Goal: Task Accomplishment & Management: Manage account settings

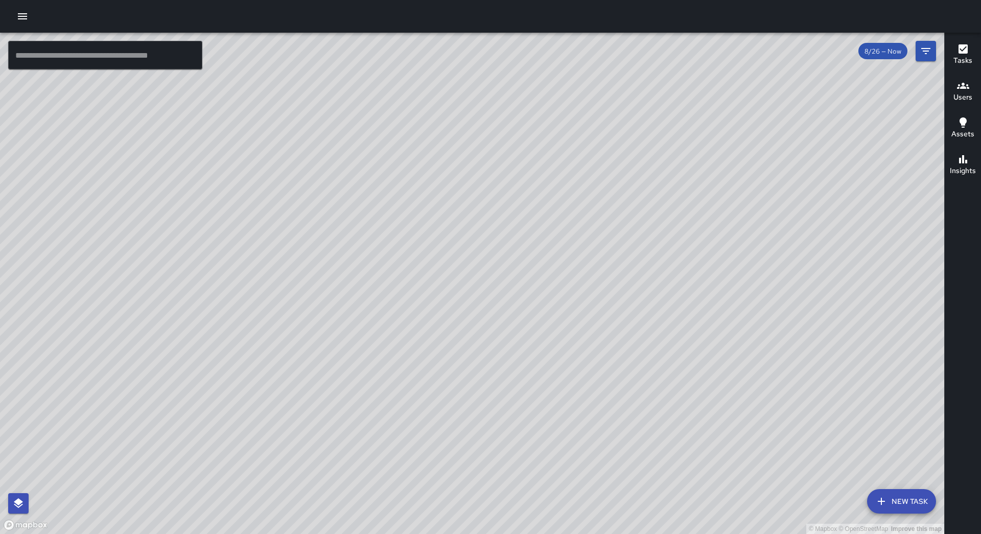
drag, startPoint x: 283, startPoint y: 472, endPoint x: 398, endPoint y: 311, distance: 198.1
click at [398, 311] on div "© Mapbox © OpenStreetMap Improve this map" at bounding box center [472, 284] width 944 height 502
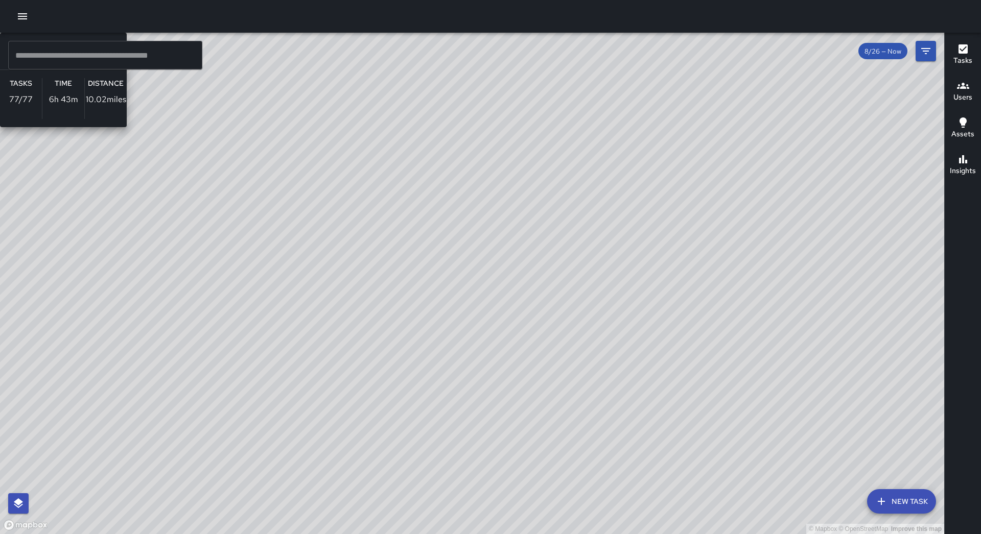
click at [312, 340] on div "© Mapbox © OpenStreetMap Improve this map BO Bradley Overall Ambassador Tasks 7…" at bounding box center [472, 284] width 944 height 502
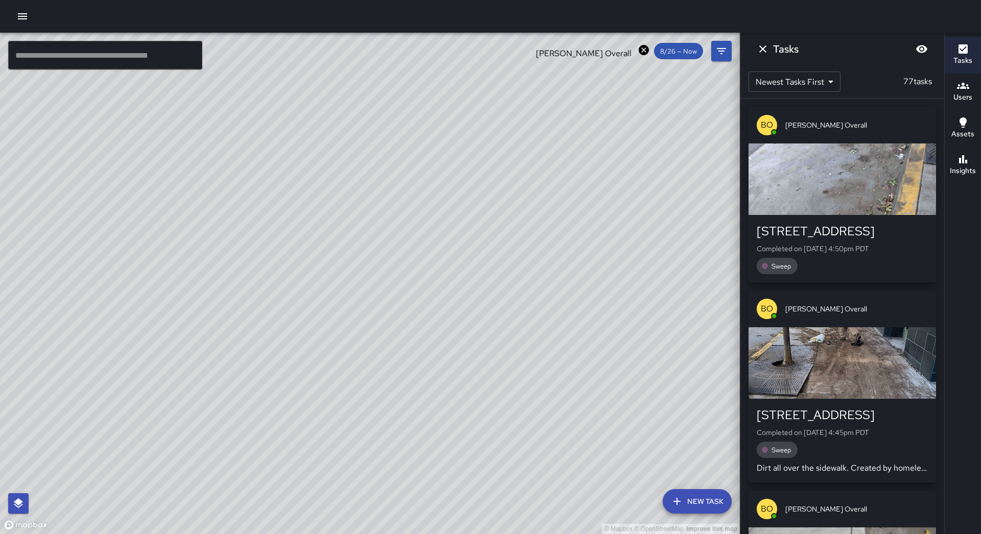
click at [841, 362] on div "button" at bounding box center [841, 363] width 187 height 72
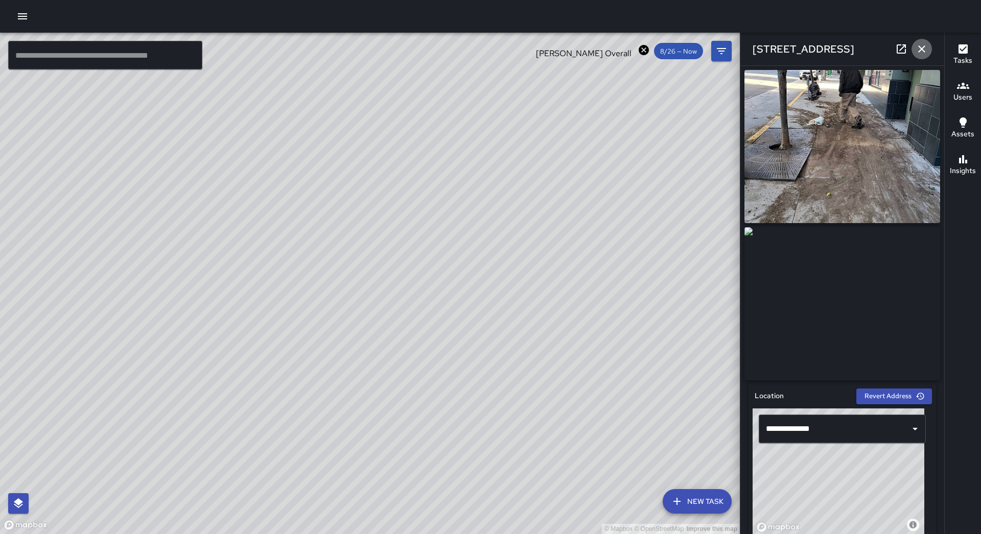
click at [919, 53] on icon "button" at bounding box center [921, 49] width 12 height 12
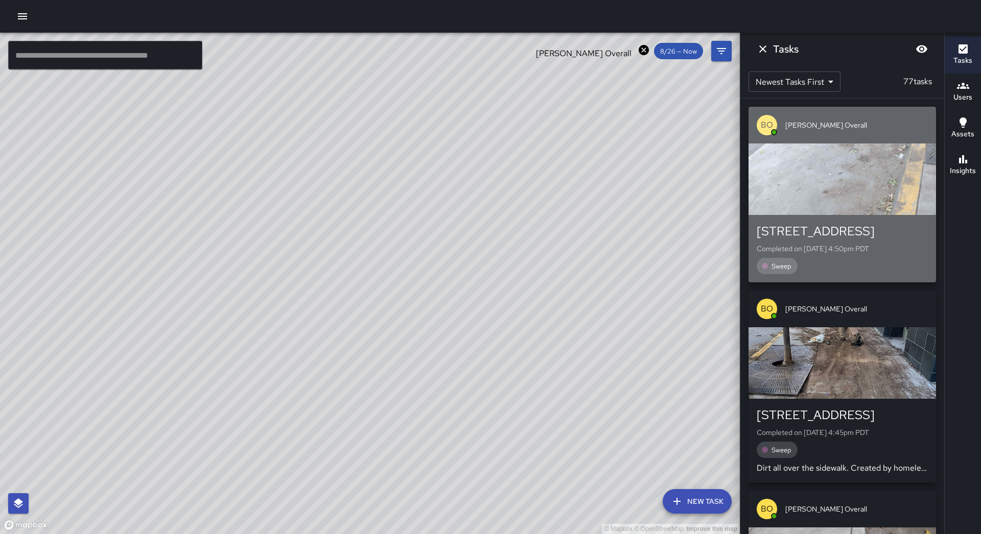
click at [860, 217] on div "73 10th Street Completed on 8/26/2025, 4:50pm PDT Sweep" at bounding box center [841, 248] width 187 height 67
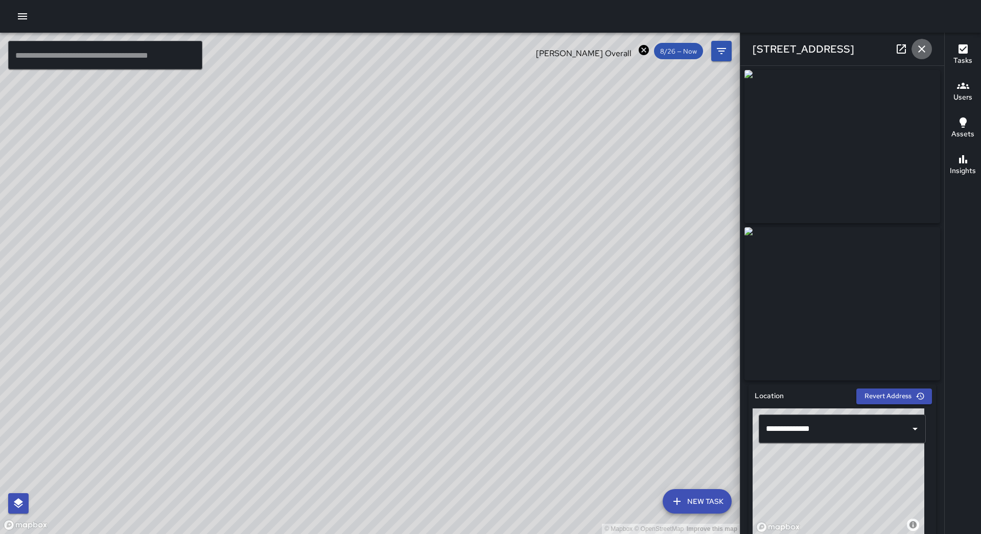
click at [919, 49] on icon "button" at bounding box center [921, 49] width 12 height 12
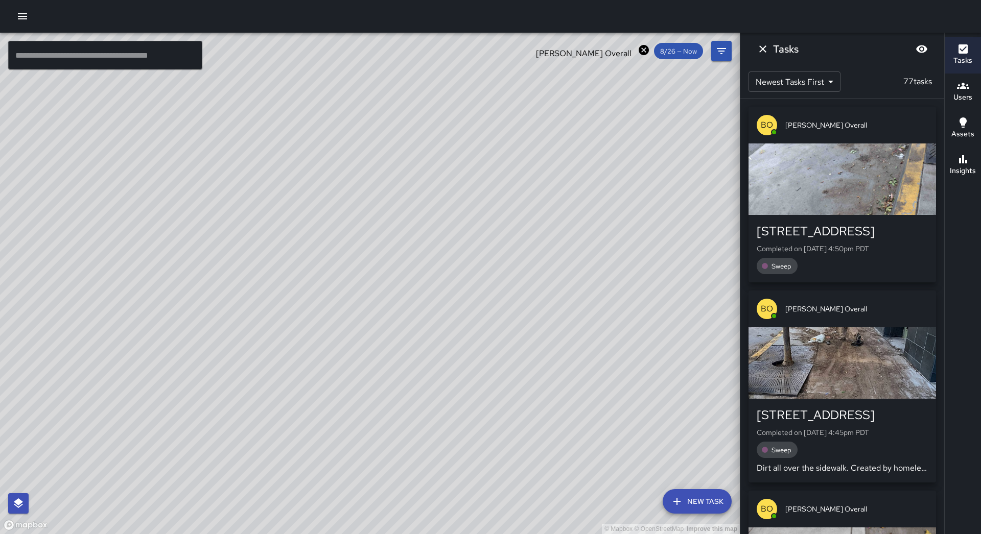
click at [855, 326] on div "BO Bradley Overall" at bounding box center [841, 309] width 187 height 37
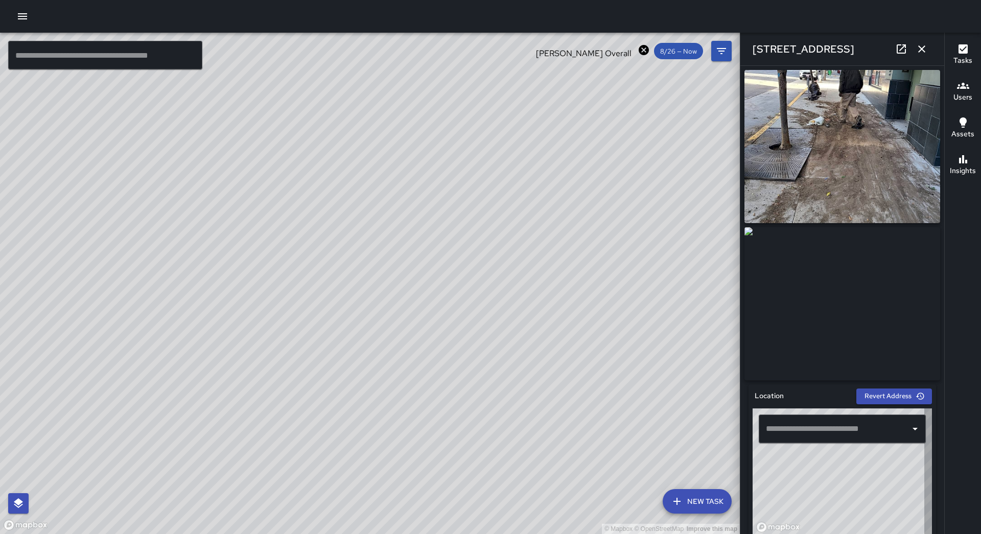
type input "**********"
click at [847, 315] on img at bounding box center [842, 303] width 196 height 153
click at [919, 50] on icon "button" at bounding box center [921, 49] width 12 height 12
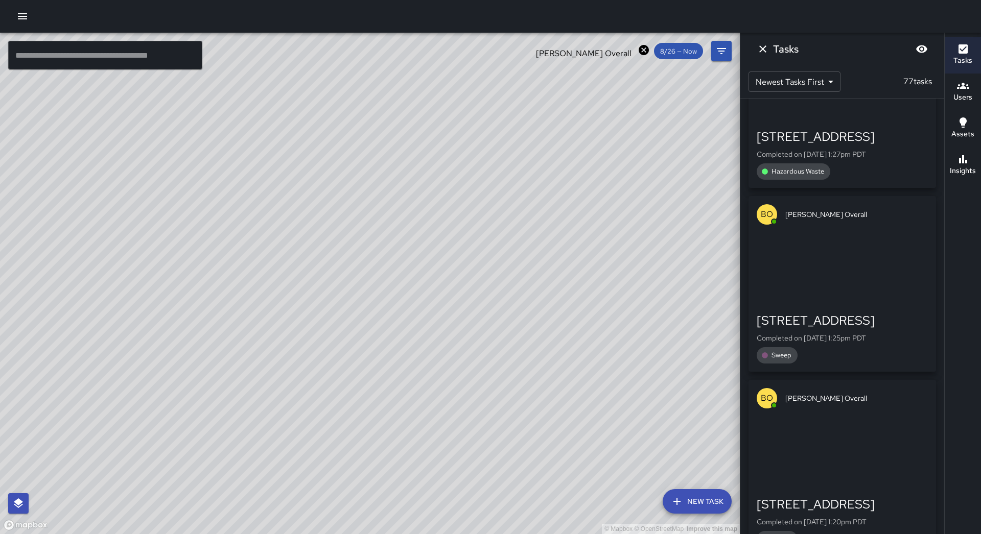
scroll to position [5258, 0]
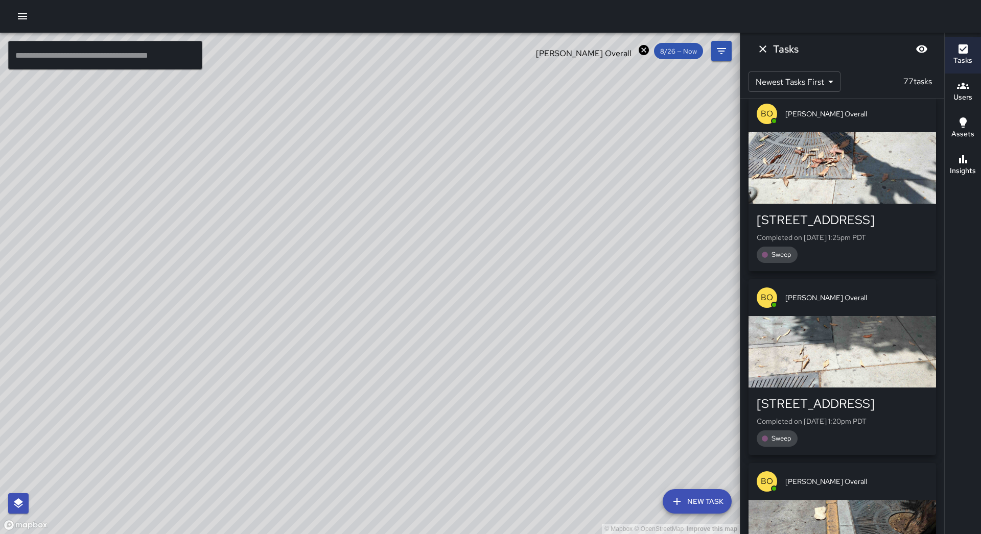
click at [763, 46] on icon "Dismiss" at bounding box center [762, 49] width 12 height 12
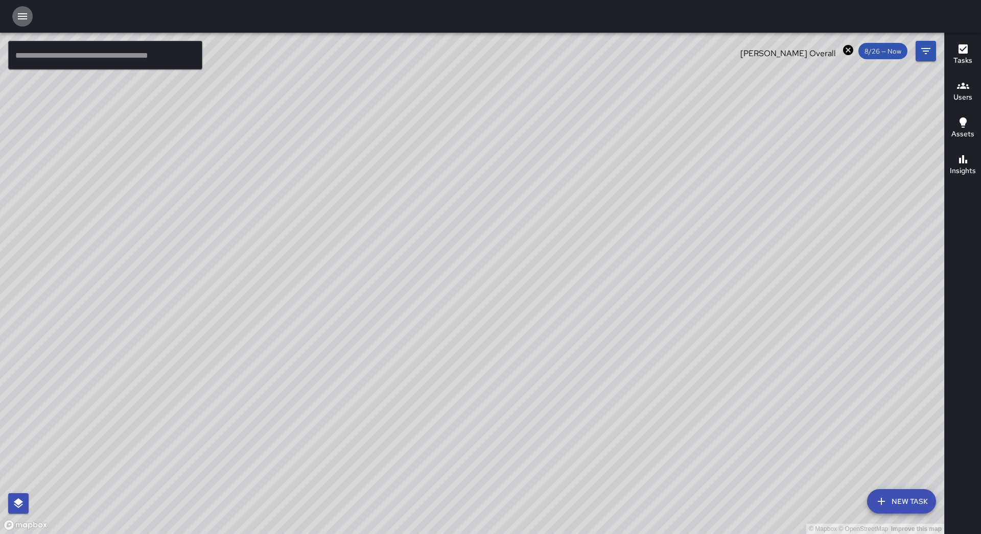
click at [23, 12] on icon "button" at bounding box center [22, 16] width 12 height 12
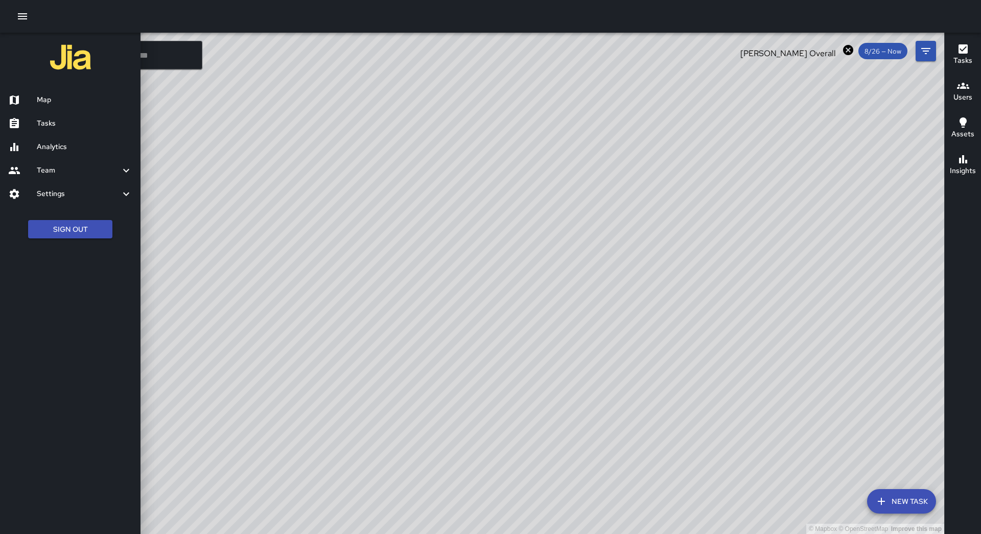
click at [122, 135] on link "Analytics" at bounding box center [70, 146] width 140 height 23
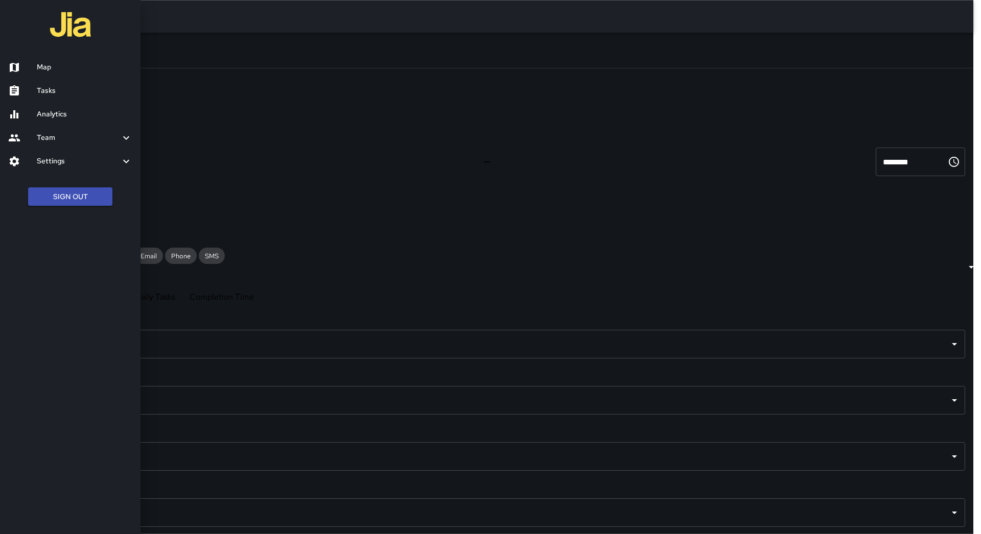
scroll to position [298, 720]
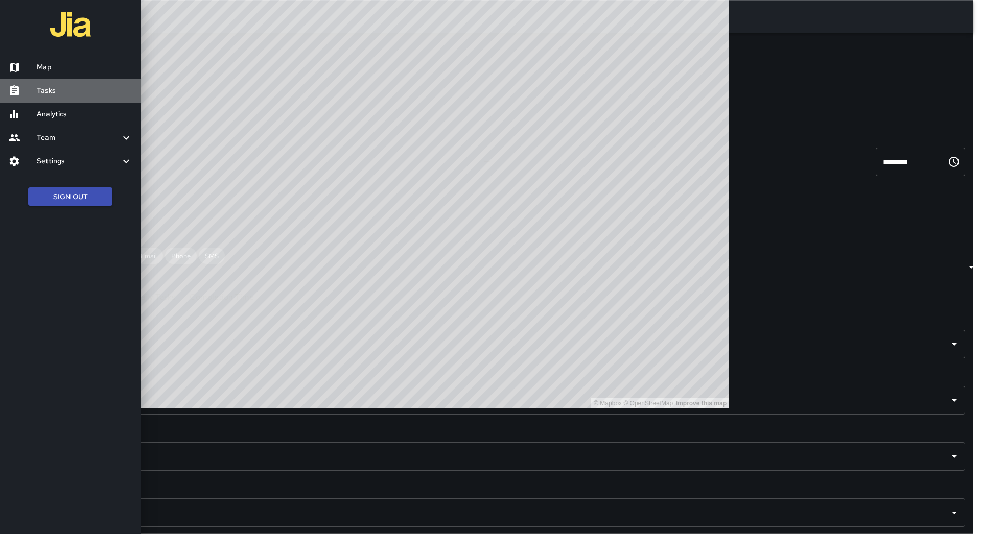
click at [44, 97] on link "Tasks" at bounding box center [70, 90] width 140 height 23
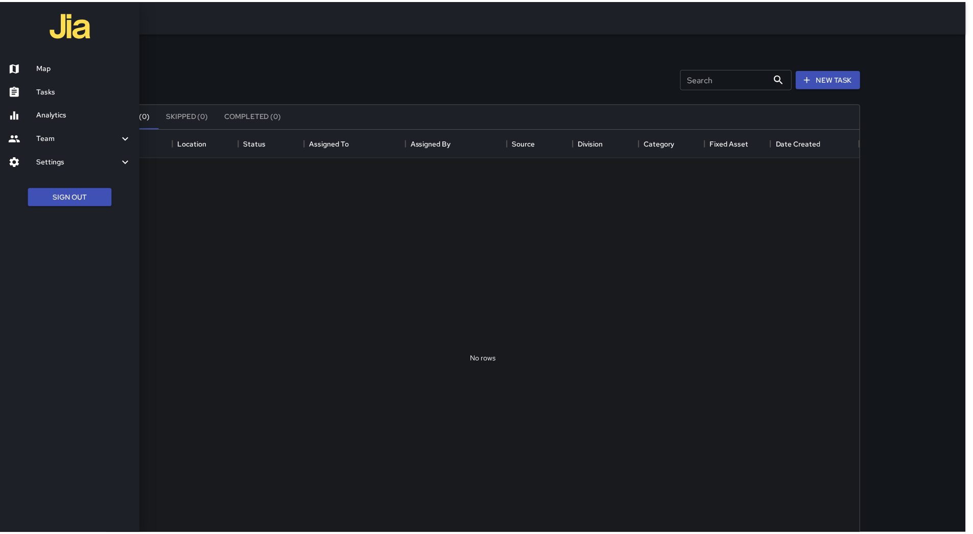
scroll to position [425, 751]
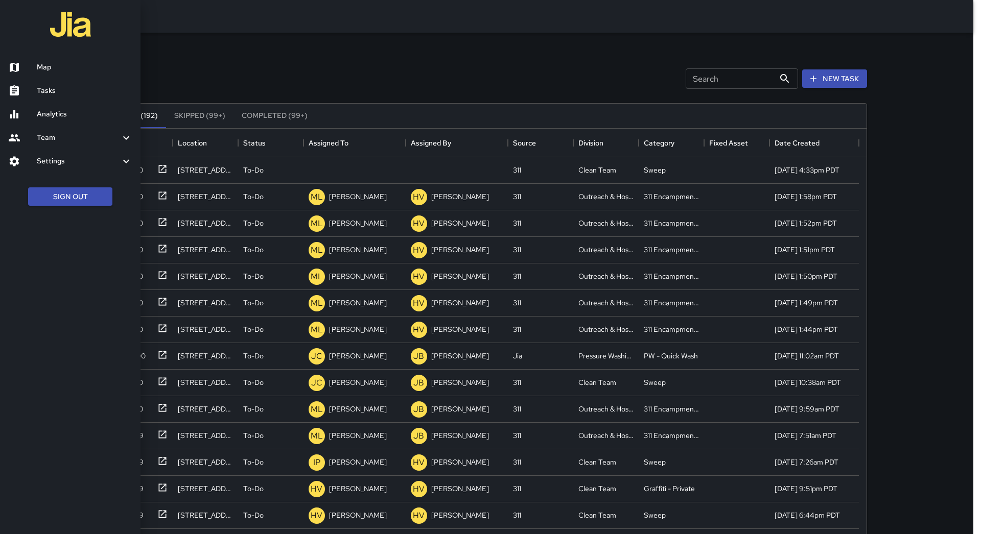
click at [377, 151] on div at bounding box center [490, 267] width 981 height 534
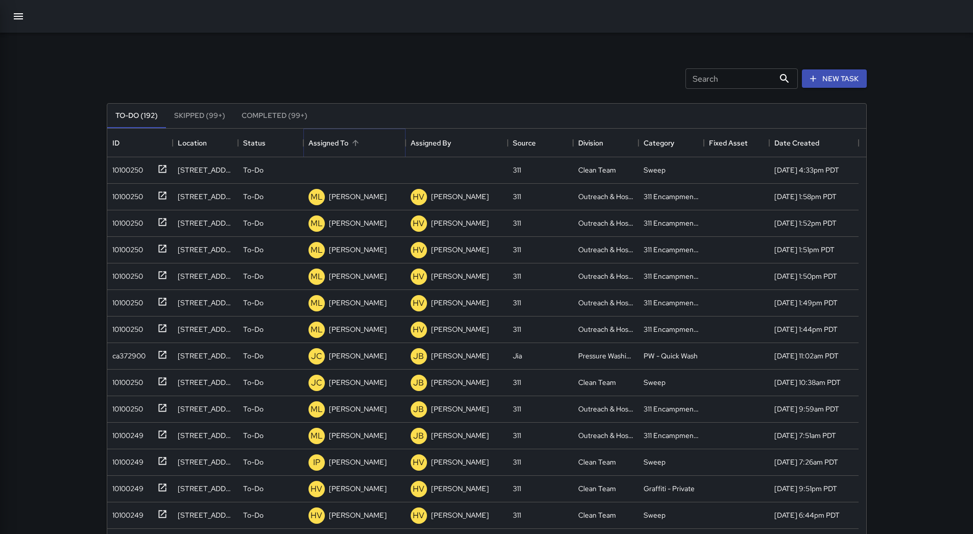
click at [361, 146] on button "Sort" at bounding box center [355, 143] width 14 height 14
click at [134, 168] on div "10100250" at bounding box center [125, 168] width 35 height 14
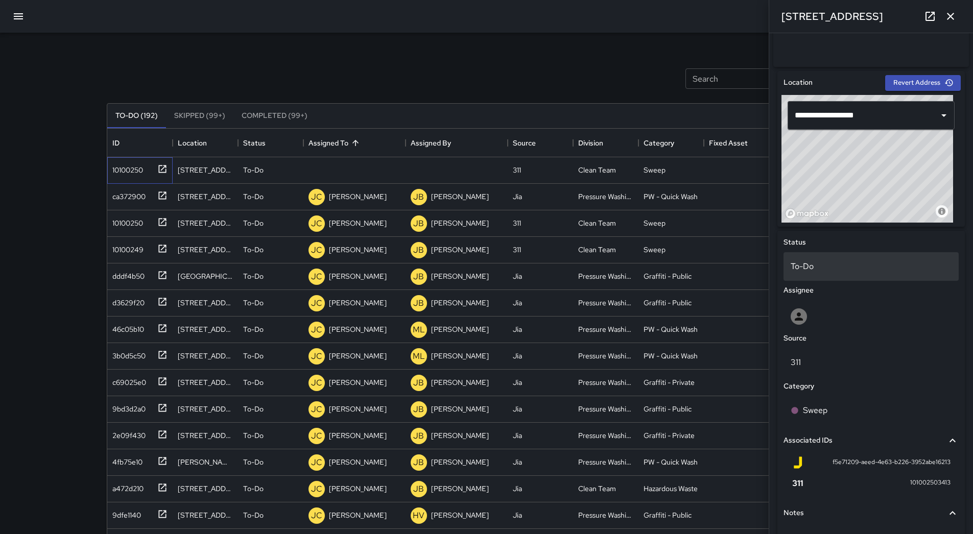
scroll to position [392, 0]
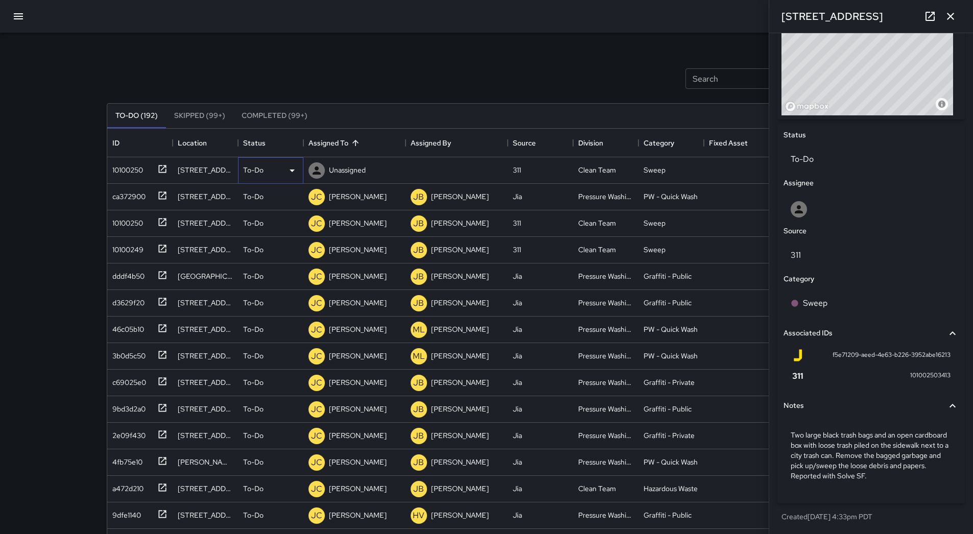
click at [290, 167] on icon at bounding box center [292, 170] width 12 height 12
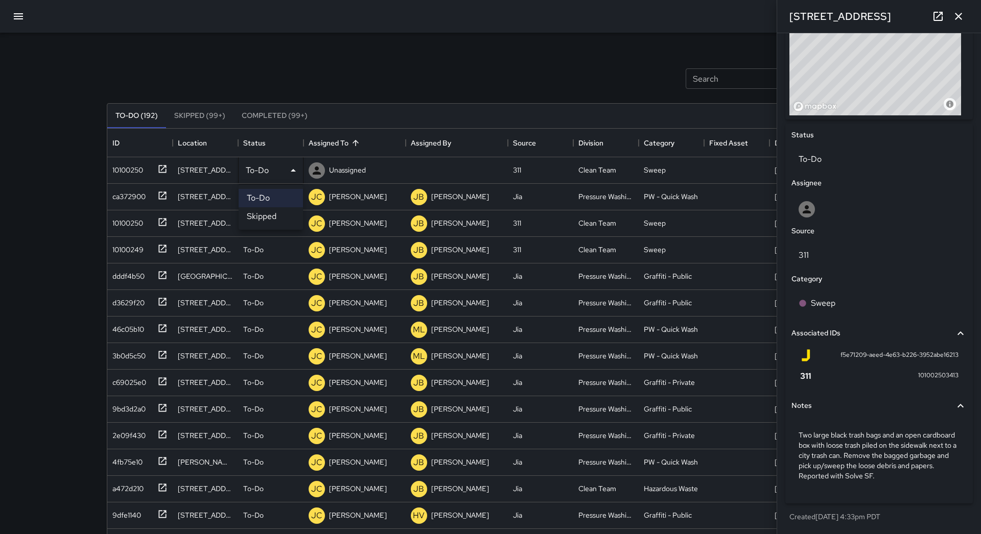
click at [276, 220] on li "Skipped" at bounding box center [271, 216] width 64 height 18
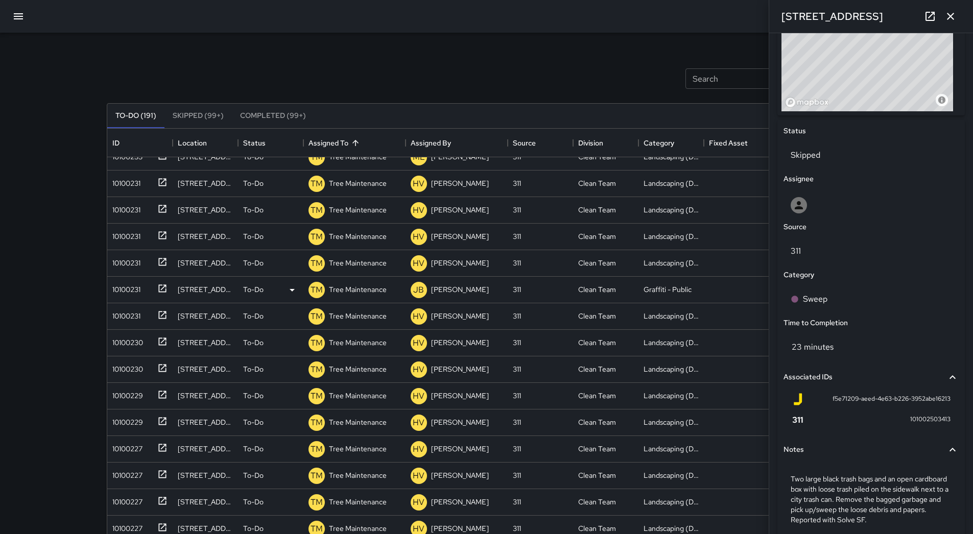
scroll to position [1486, 0]
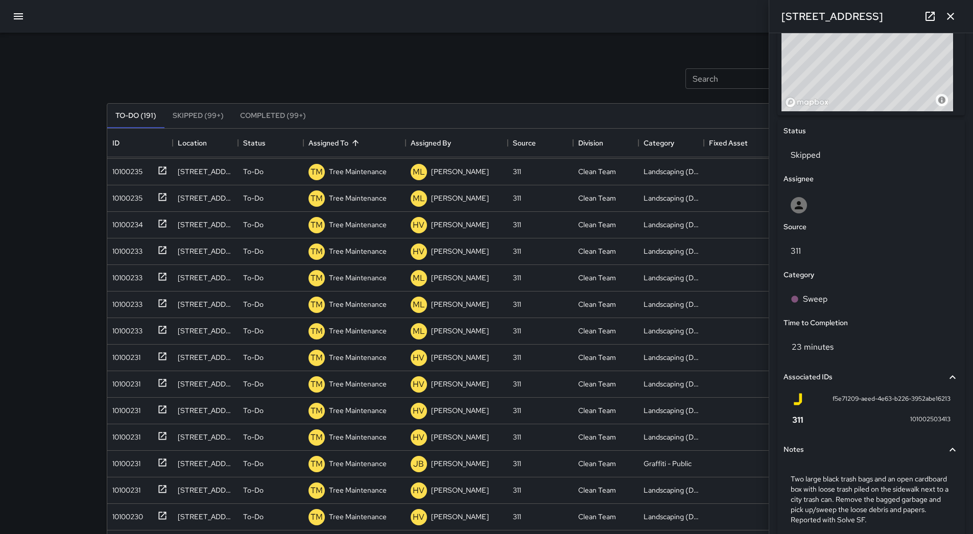
click at [946, 19] on icon "button" at bounding box center [950, 16] width 12 height 12
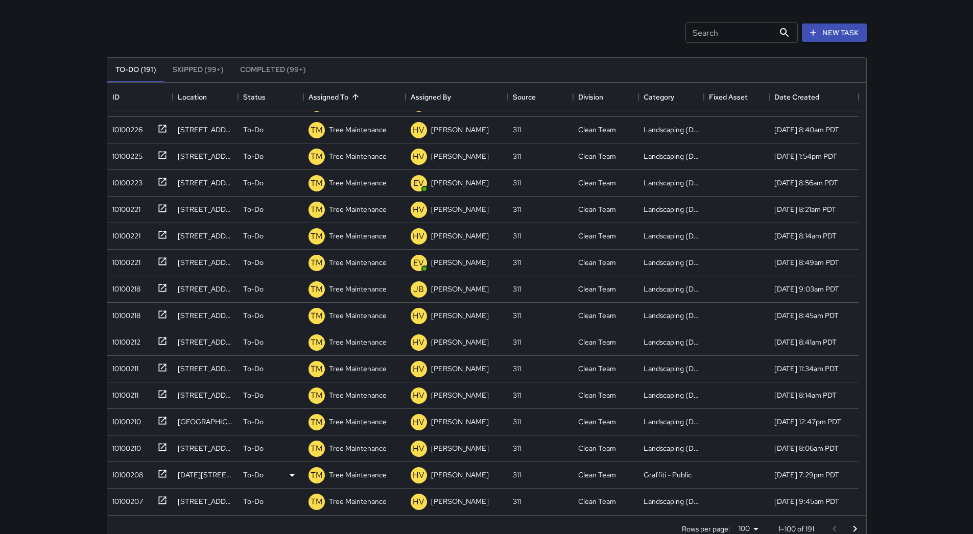
scroll to position [69, 0]
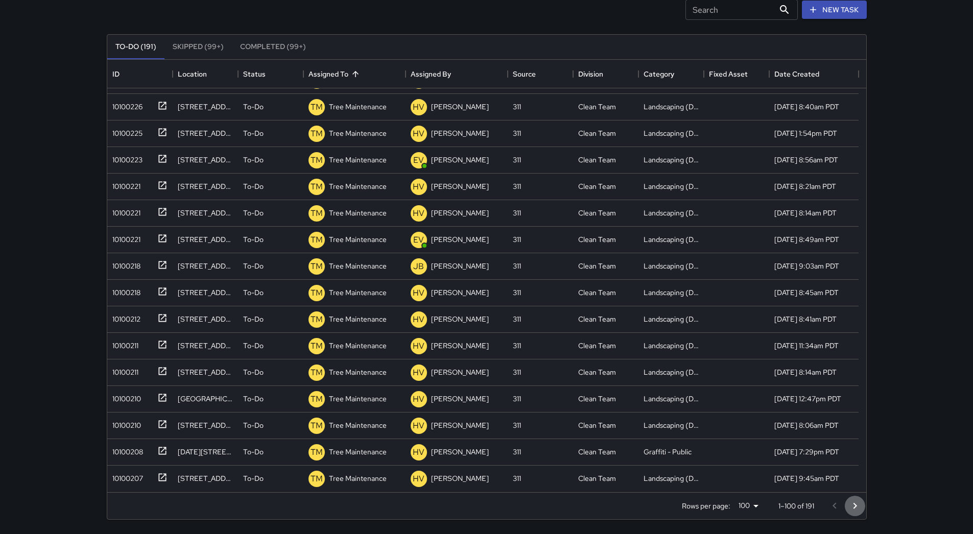
click at [849, 498] on button "Go to next page" at bounding box center [855, 506] width 20 height 20
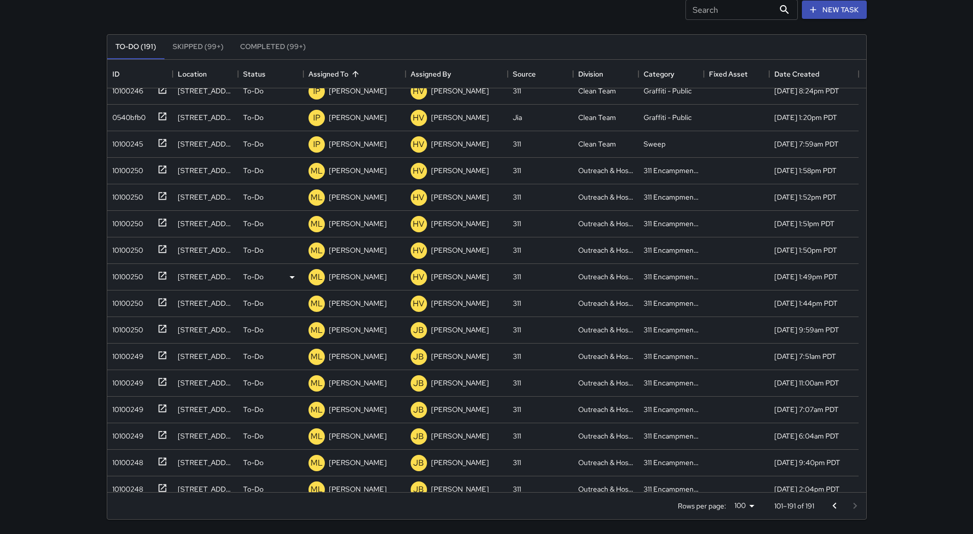
scroll to position [1911, 0]
